Goal: Ask a question: Seek information or help from site administrators or community

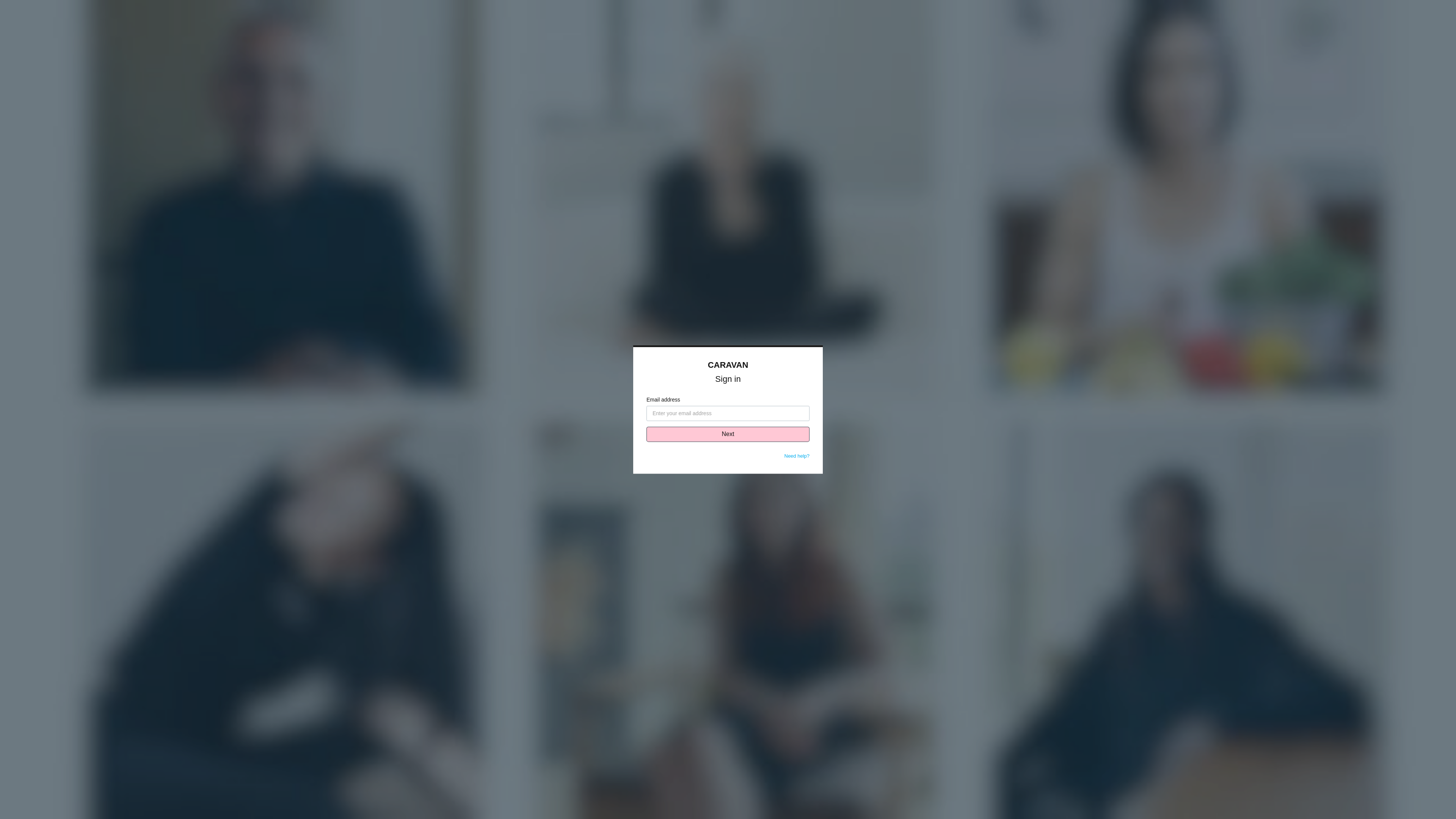
click at [797, 456] on link "Need help?" at bounding box center [797, 457] width 26 height 6
